Goal: Information Seeking & Learning: Find contact information

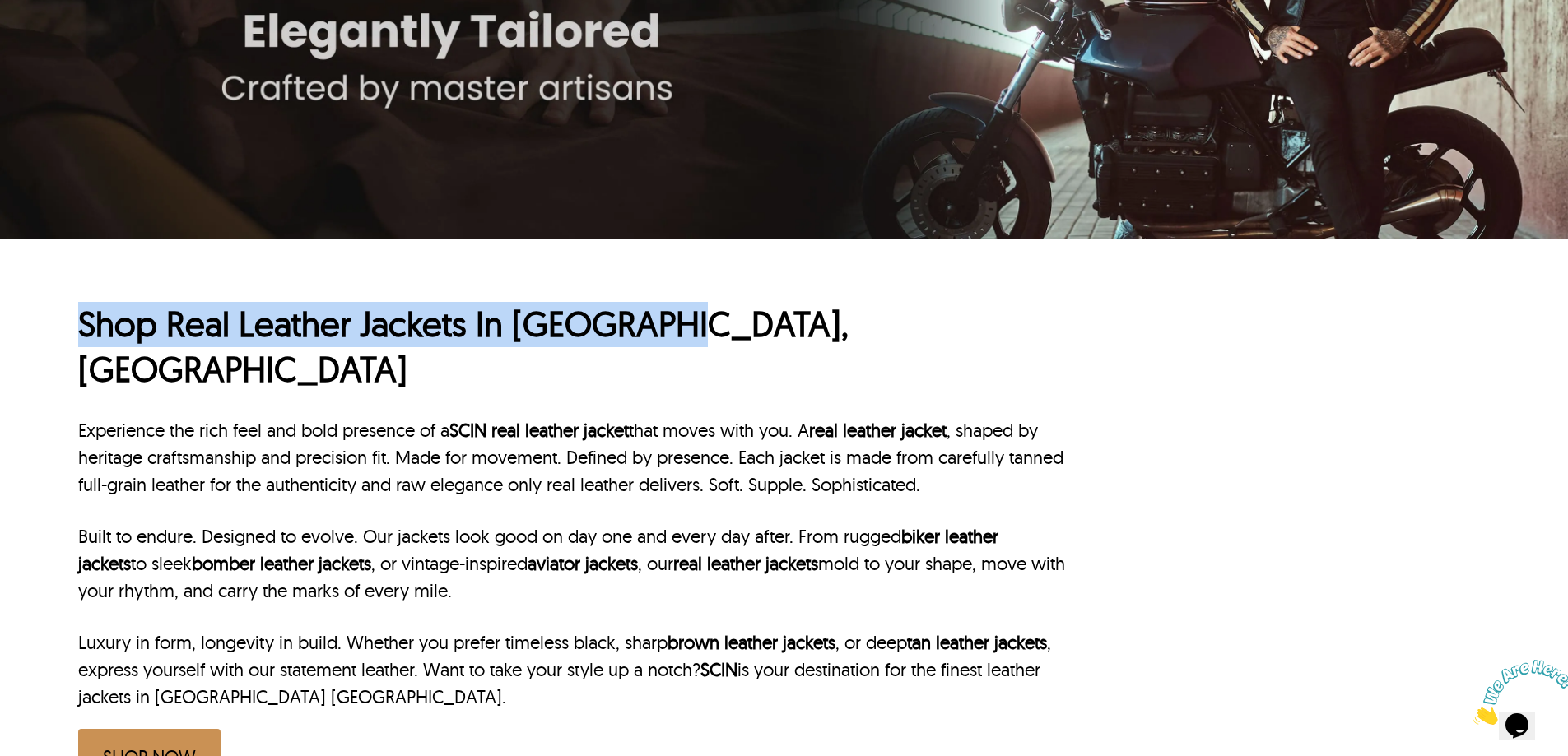
drag, startPoint x: 74, startPoint y: 323, endPoint x: 655, endPoint y: 322, distance: 581.0
click at [655, 322] on div "Shop Real Leather Jackets In Pittsburgh, PA Experience the rich feel and bold p…" at bounding box center [784, 535] width 1568 height 593
copy h1 "Shop Real Leather Jackets In Pittsburgh"
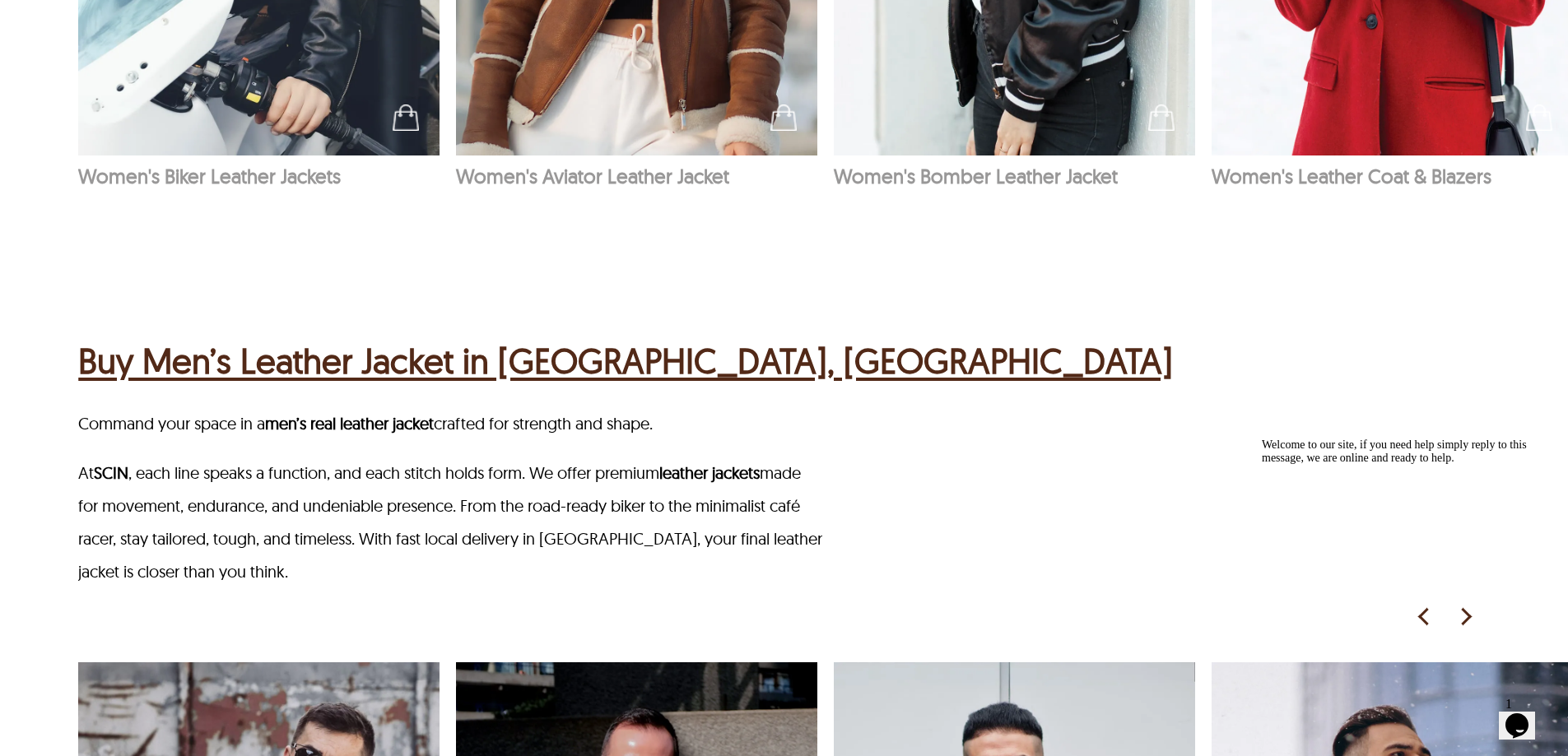
scroll to position [2057, 0]
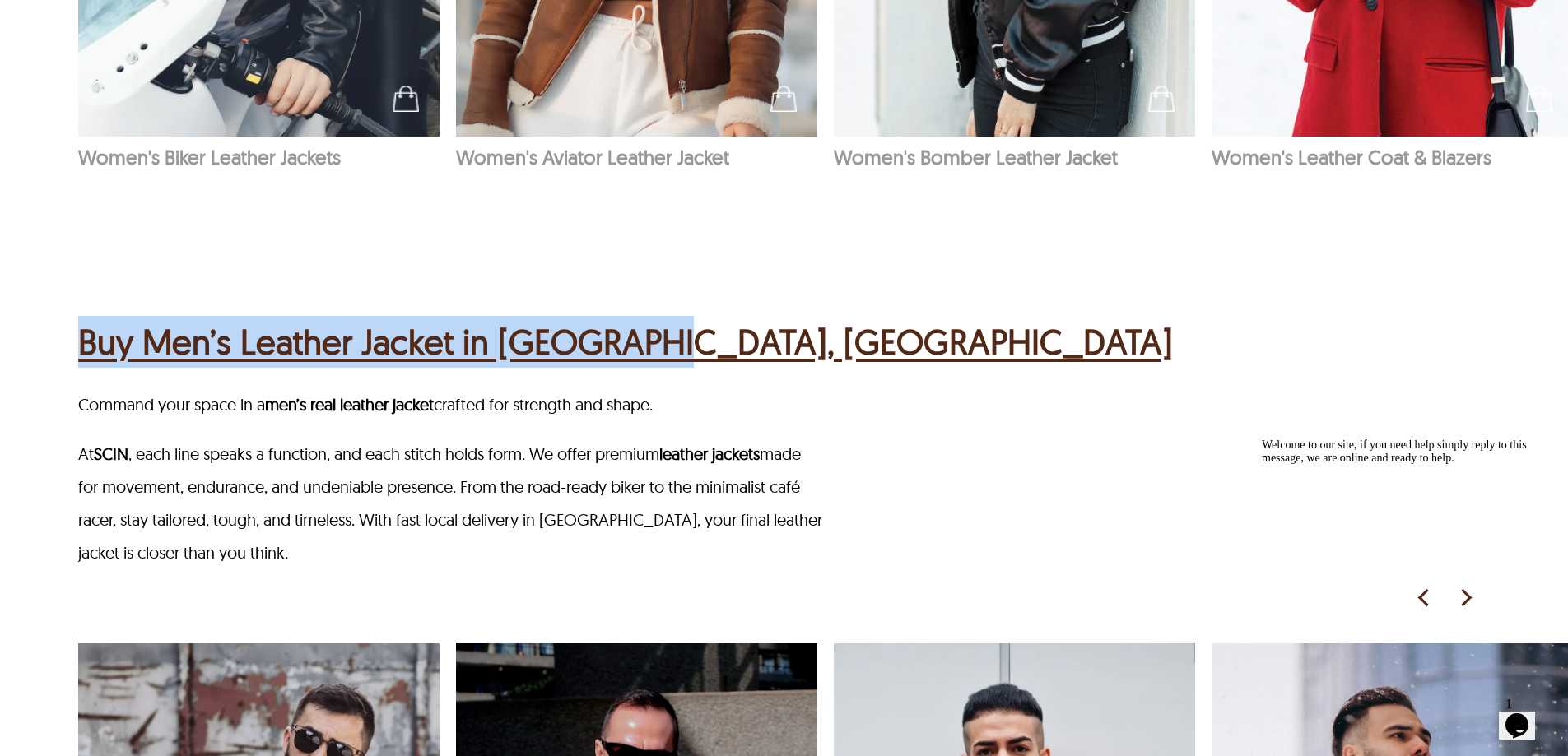
drag, startPoint x: 86, startPoint y: 288, endPoint x: 641, endPoint y: 293, distance: 555.0
click at [641, 293] on div "Buy Men’s Leather Jacket in Pittsburgh, PA Command your space in a men’s real l…" at bounding box center [784, 761] width 1568 height 1050
copy h2 "Buy Men’s Leather Jacket in Pittsburgh"
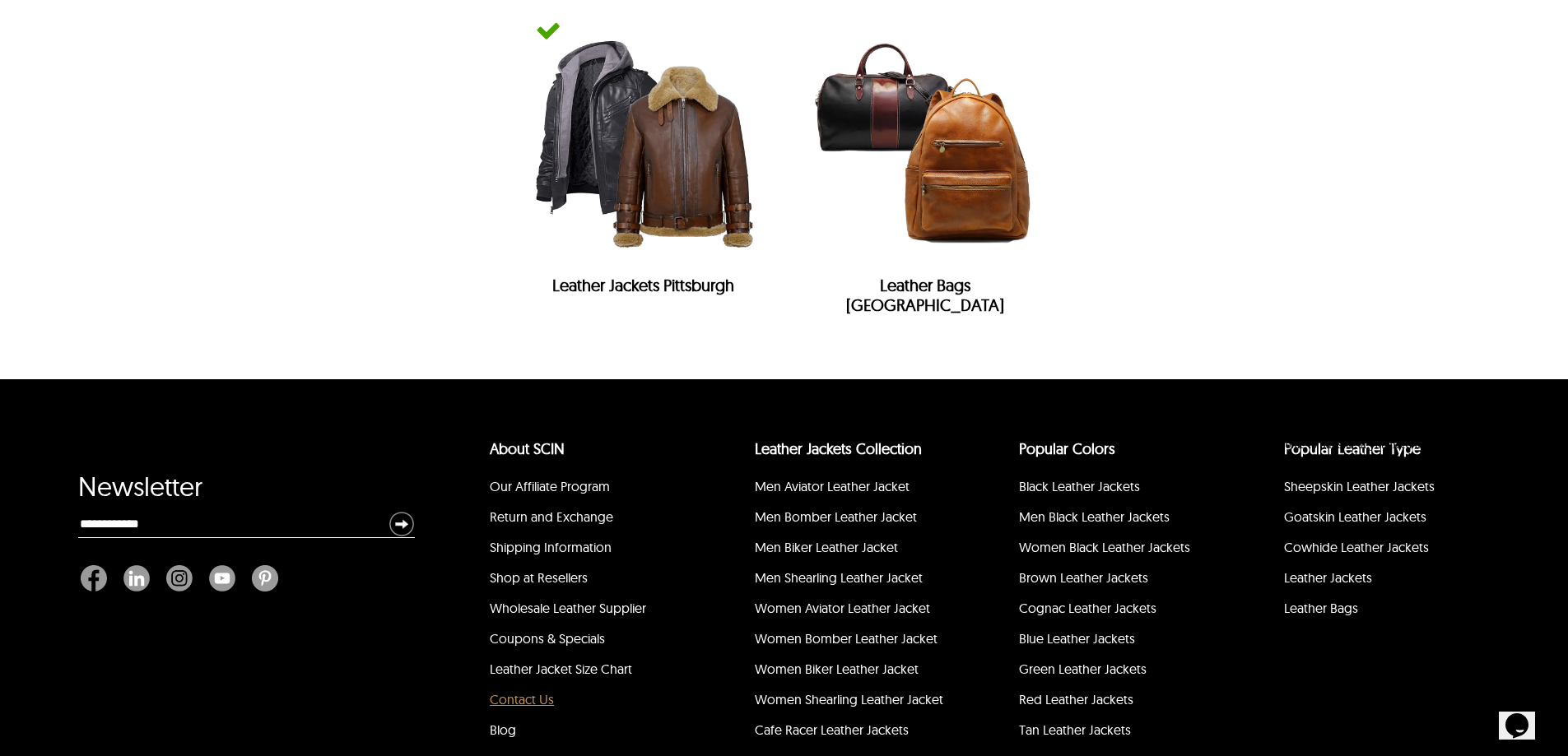
click at [508, 691] on link "Contact Us" at bounding box center [521, 699] width 64 height 16
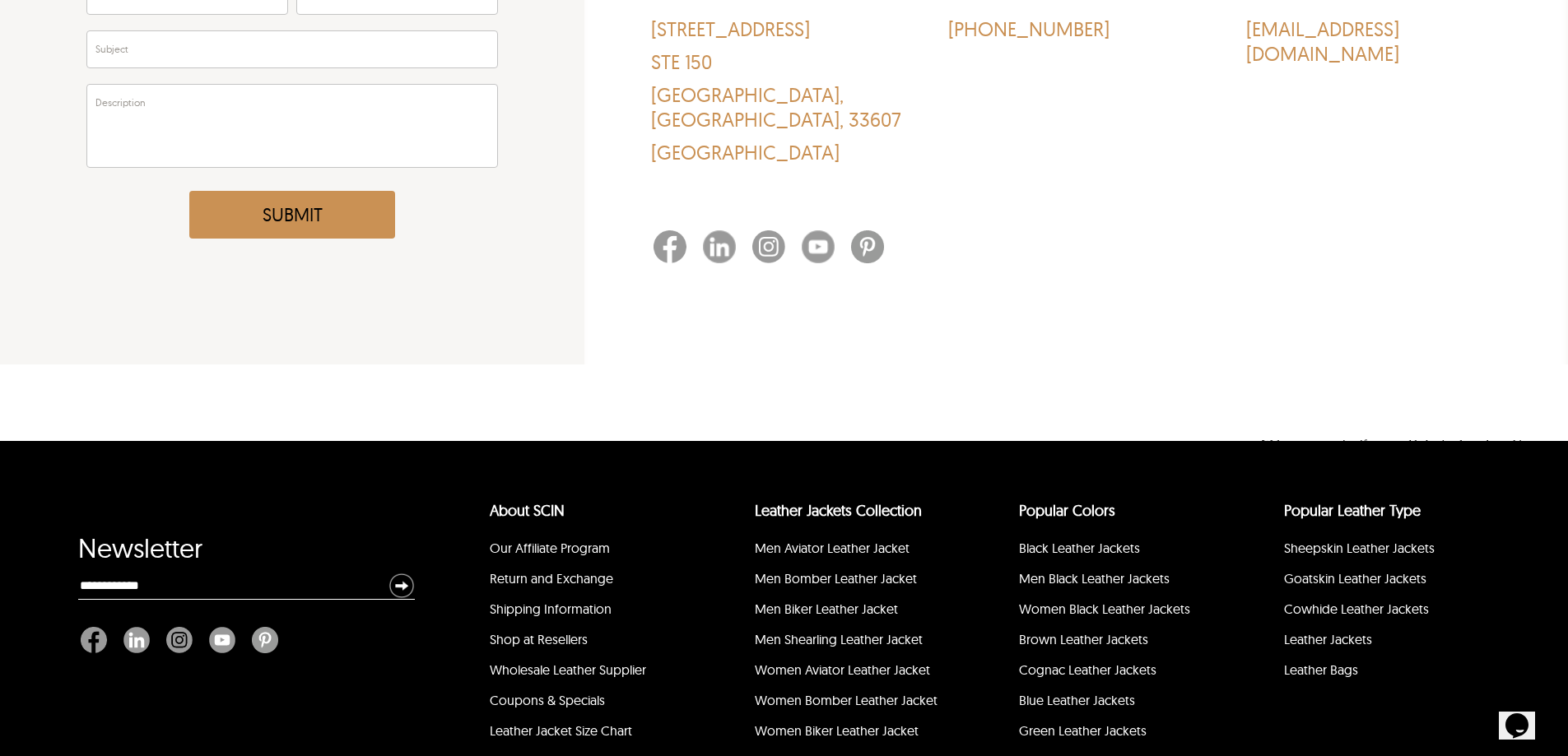
scroll to position [164, 0]
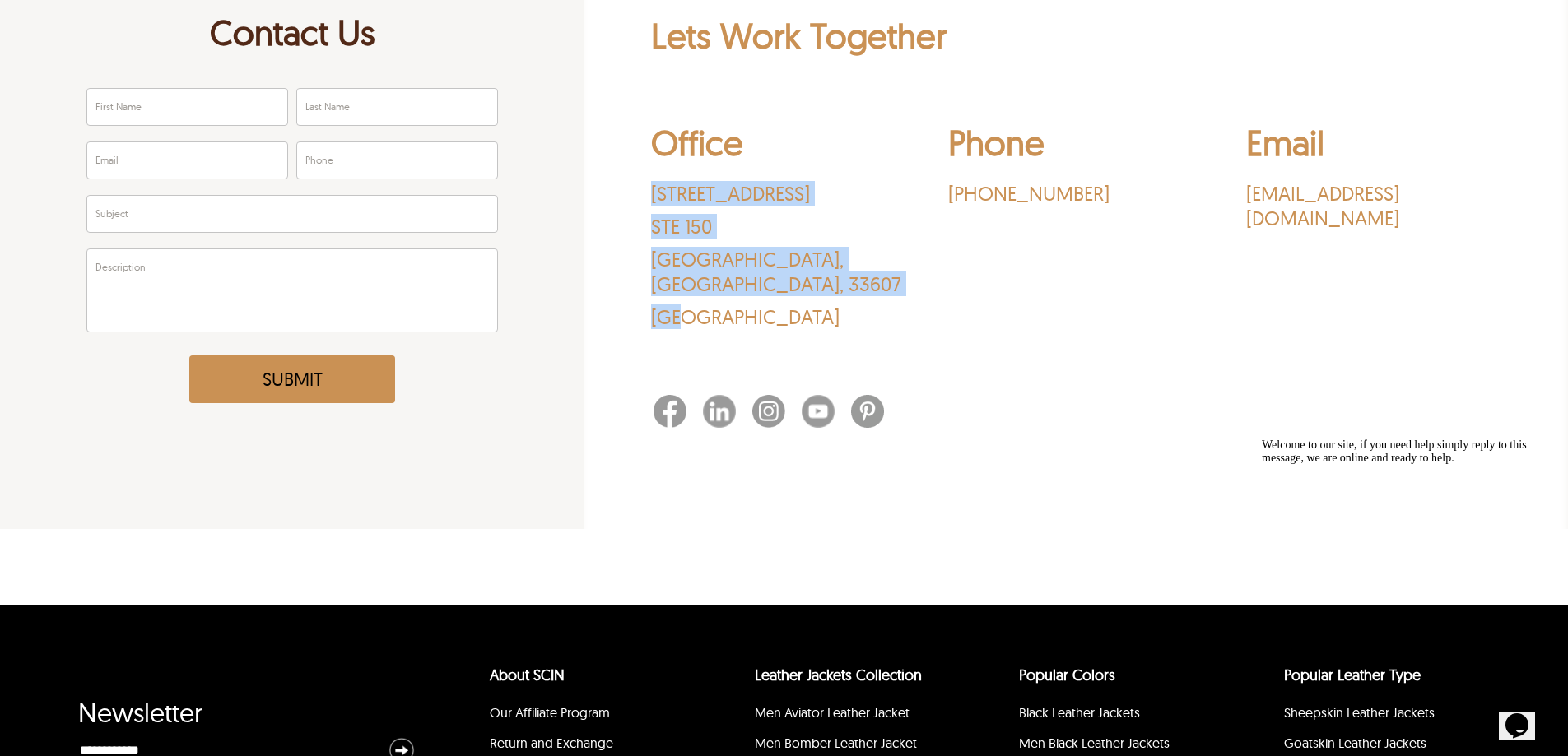
drag, startPoint x: 655, startPoint y: 192, endPoint x: 691, endPoint y: 281, distance: 96.0
click at [689, 300] on div "3030 N Rocky Point Dr. STE 150 Tampa , FL , 33607 USA" at bounding box center [778, 255] width 255 height 148
copy div "3030 N Rocky Point Dr. STE 150 Tampa , FL , 33607 USA"
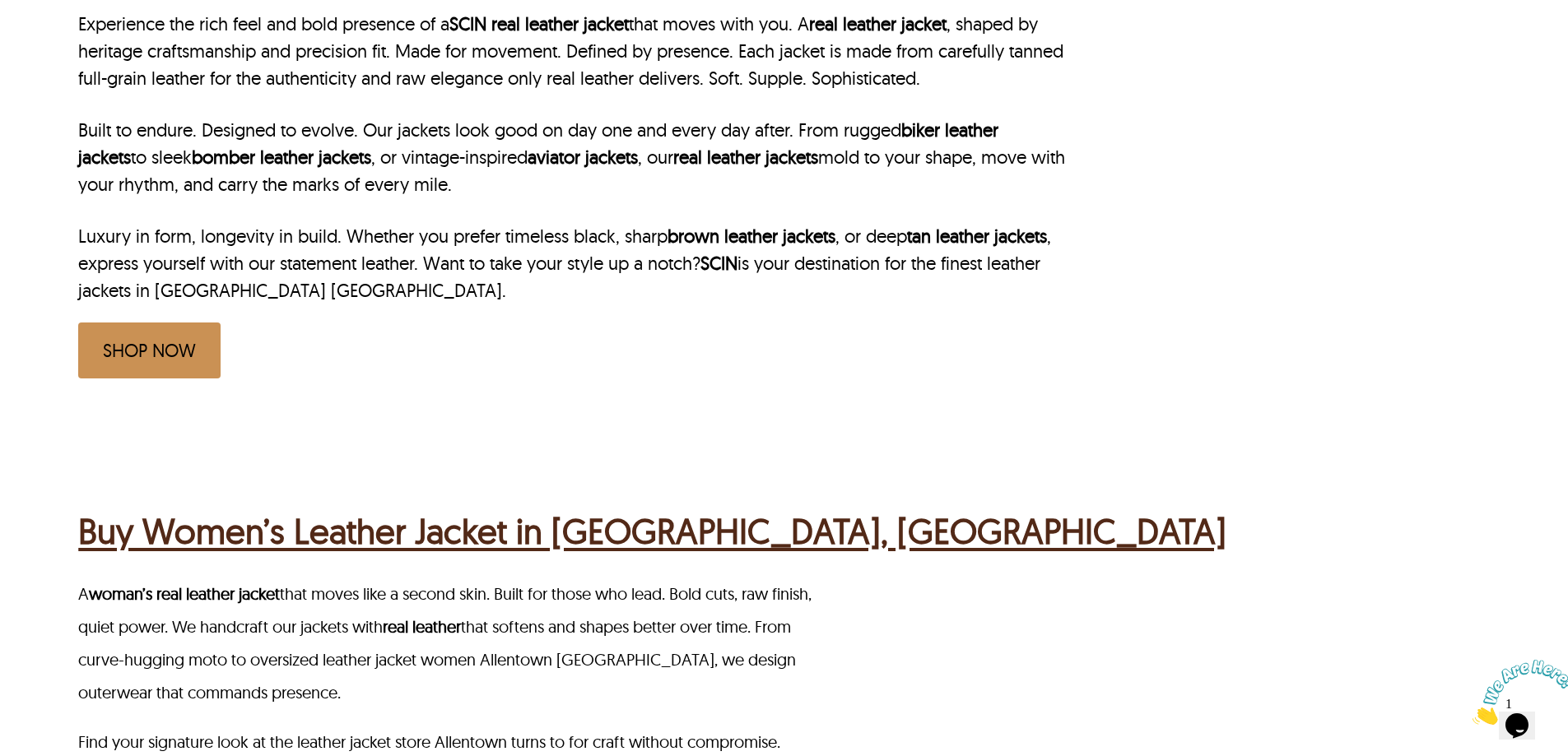
scroll to position [576, 0]
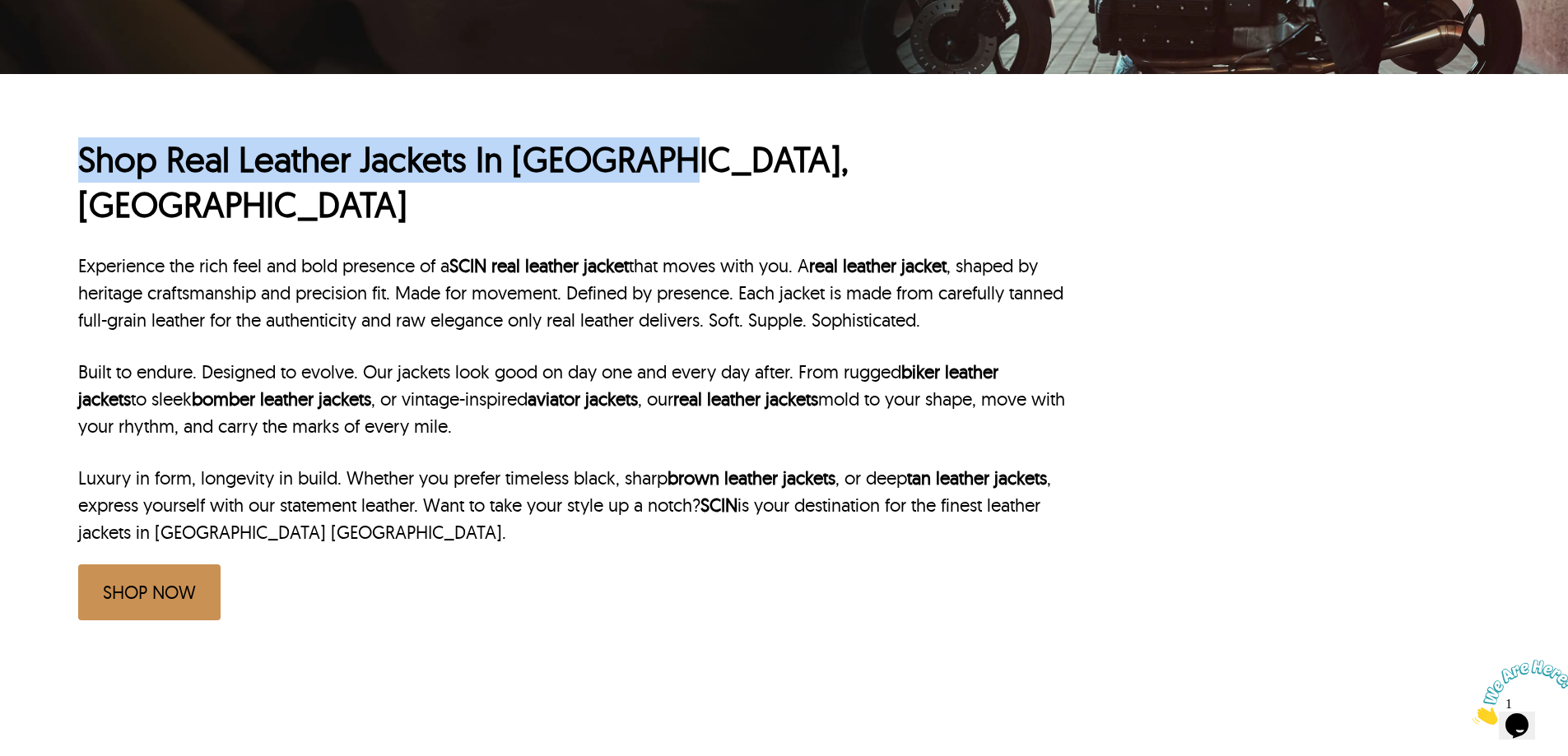
drag, startPoint x: 76, startPoint y: 160, endPoint x: 653, endPoint y: 164, distance: 577.0
click at [659, 162] on div "Shop Real Leather Jackets In Allentown, PA Experience the rich feel and bold pr…" at bounding box center [784, 370] width 1568 height 593
copy h1 "Shop Real Leather Jackets In Allentown"
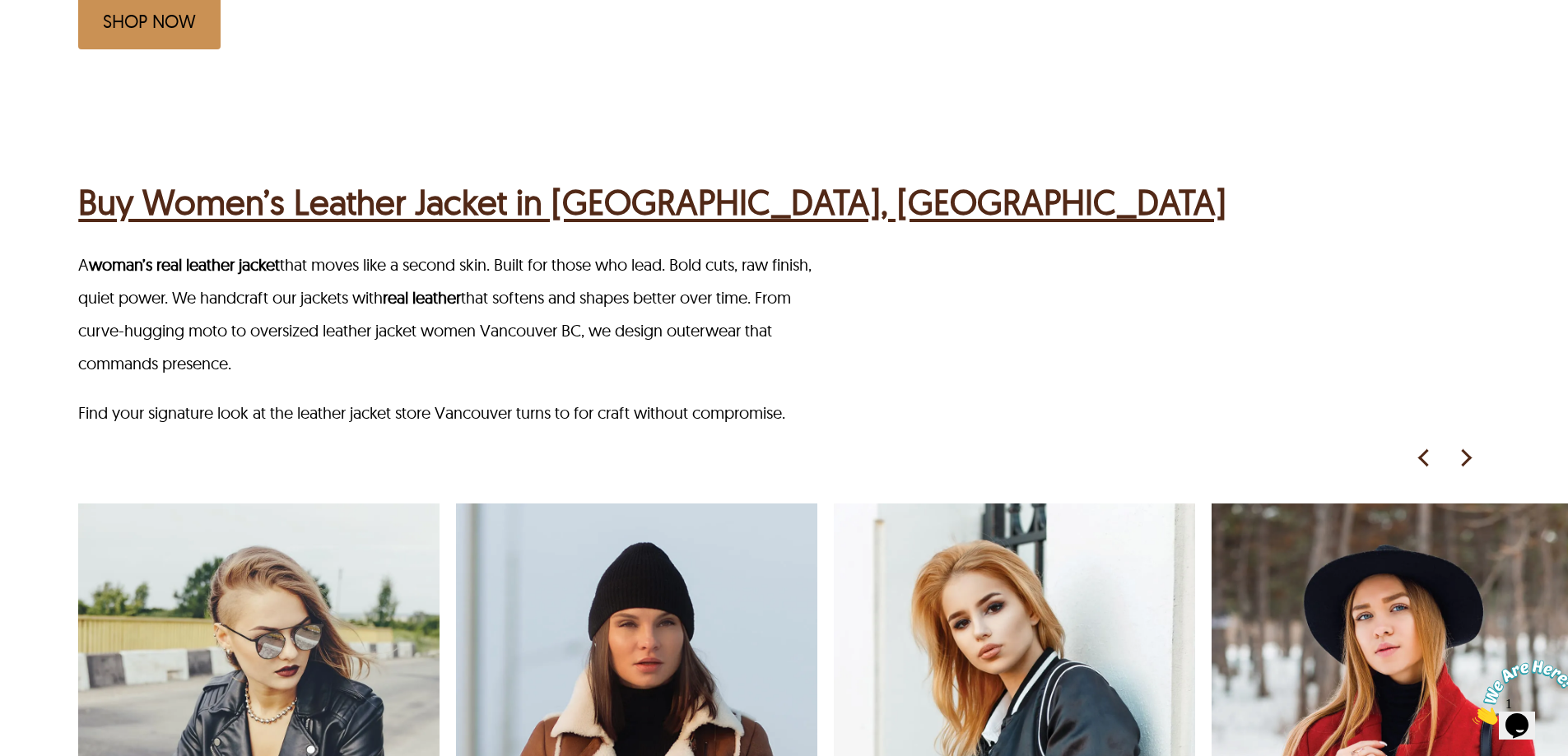
scroll to position [1152, 0]
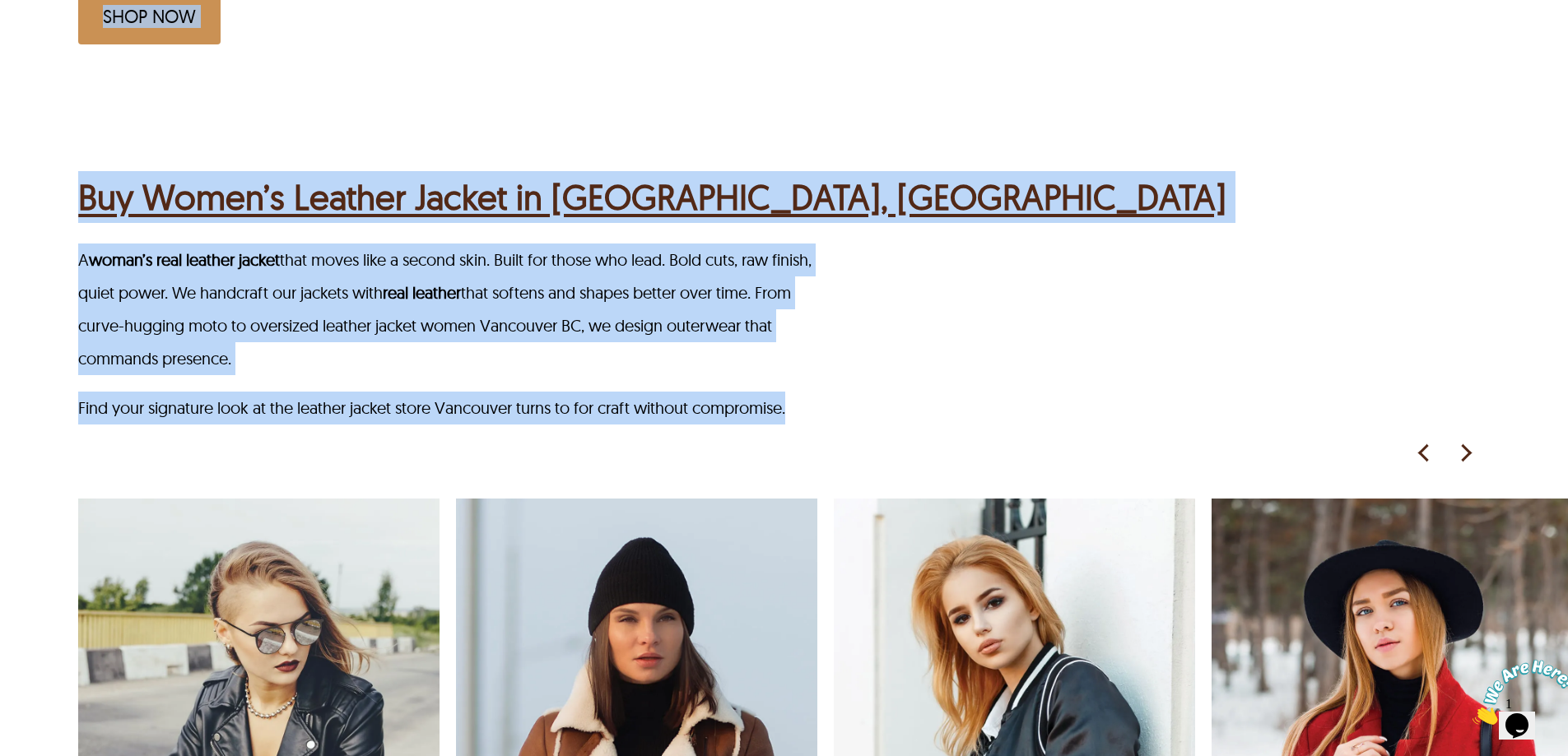
drag, startPoint x: 59, startPoint y: 73, endPoint x: 818, endPoint y: 374, distance: 816.5
copy div "Shop Real Leather Jackets In [GEOGRAPHIC_DATA], [GEOGRAPHIC_DATA] Experience th…"
click at [1012, 344] on div "A woman’s real leather jacket that moves like a second skin. Built for those wh…" at bounding box center [822, 334] width 1489 height 181
click at [1162, 291] on div "A woman’s real leather jacket that moves like a second skin. Built for those wh…" at bounding box center [822, 334] width 1489 height 181
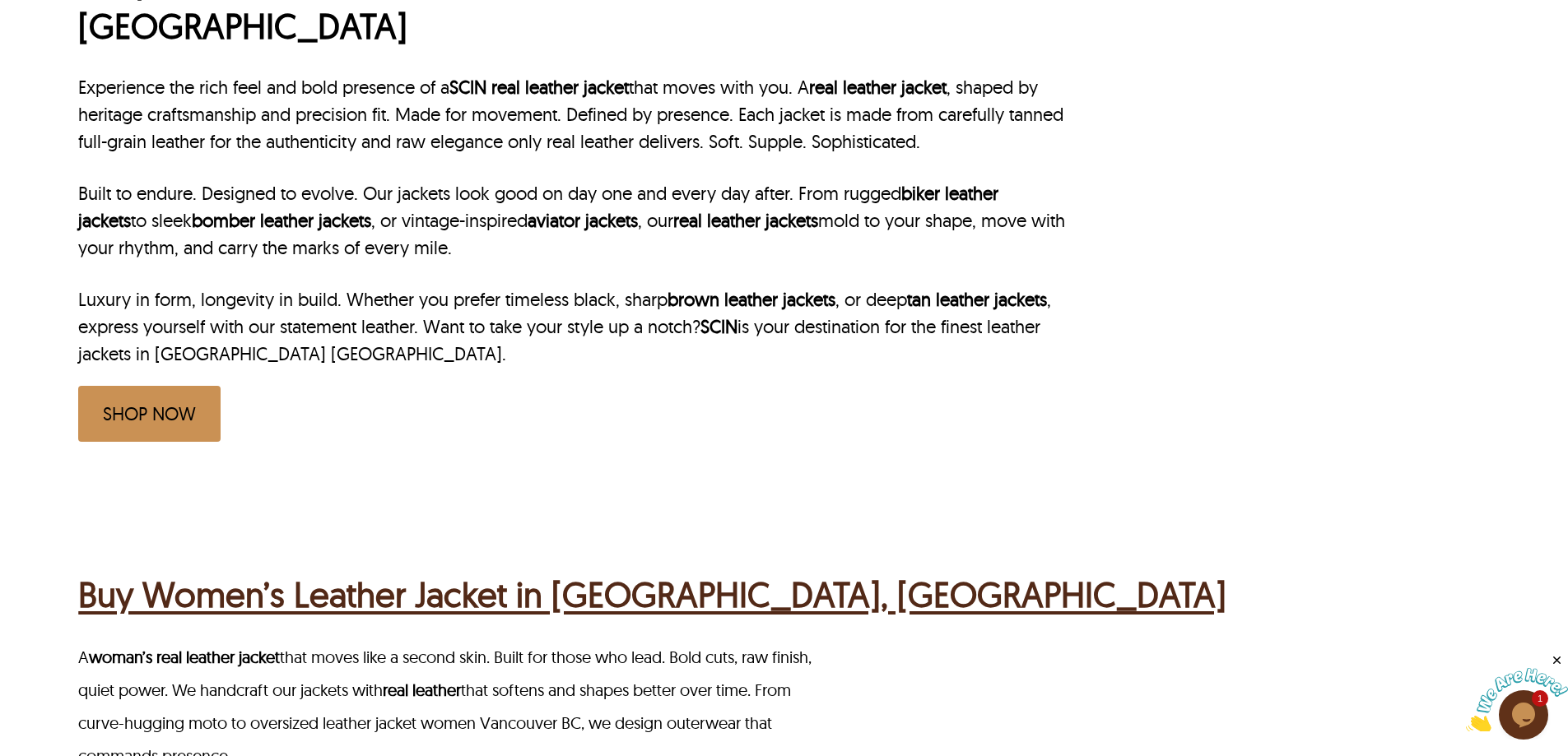
scroll to position [493, 0]
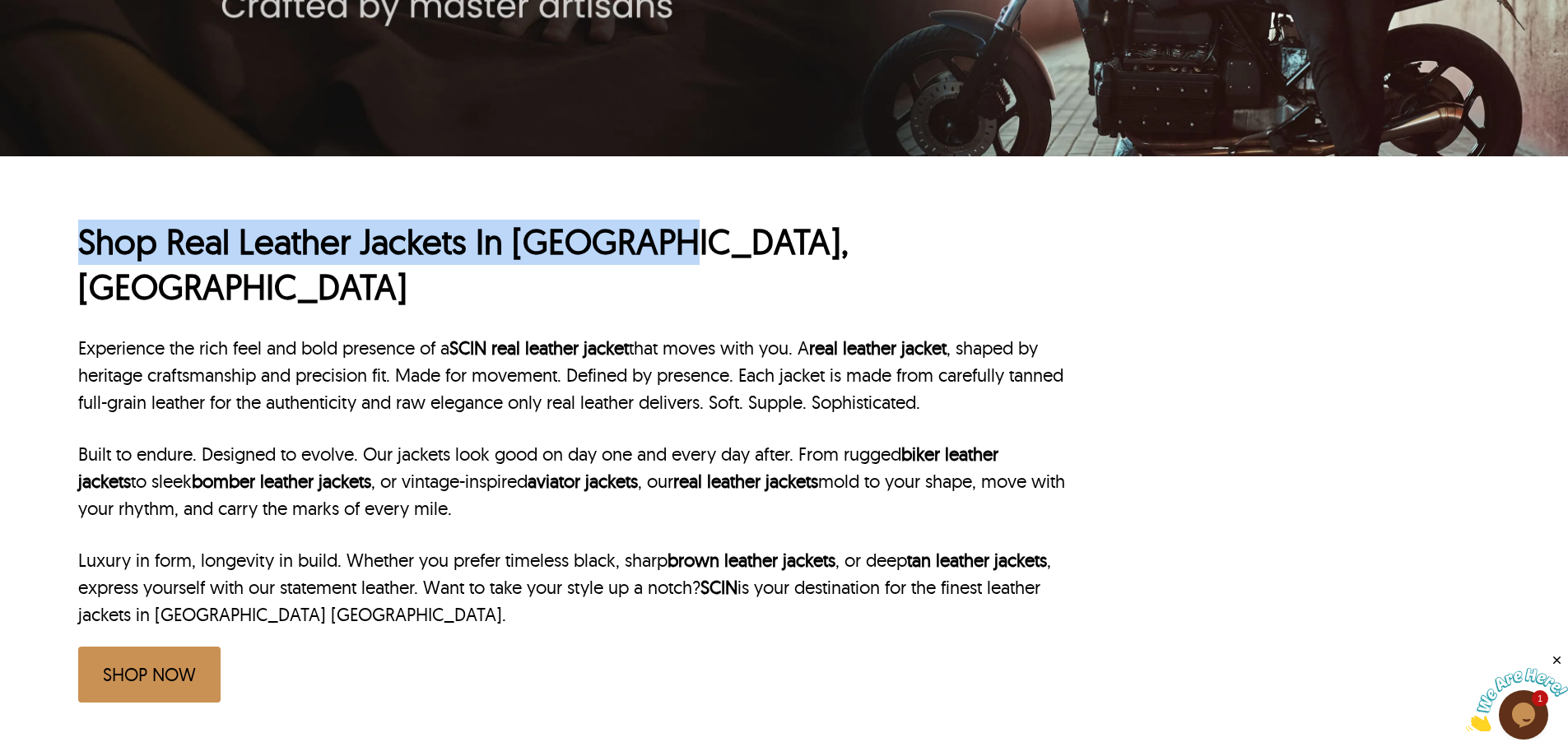
drag, startPoint x: 76, startPoint y: 242, endPoint x: 661, endPoint y: 247, distance: 585.0
click at [666, 247] on div "Shop Real Leather Jackets In [GEOGRAPHIC_DATA], [GEOGRAPHIC_DATA] Experience th…" at bounding box center [784, 452] width 1568 height 593
copy h1 "Shop Real Leather Jackets In [GEOGRAPHIC_DATA]"
